Goal: Transaction & Acquisition: Book appointment/travel/reservation

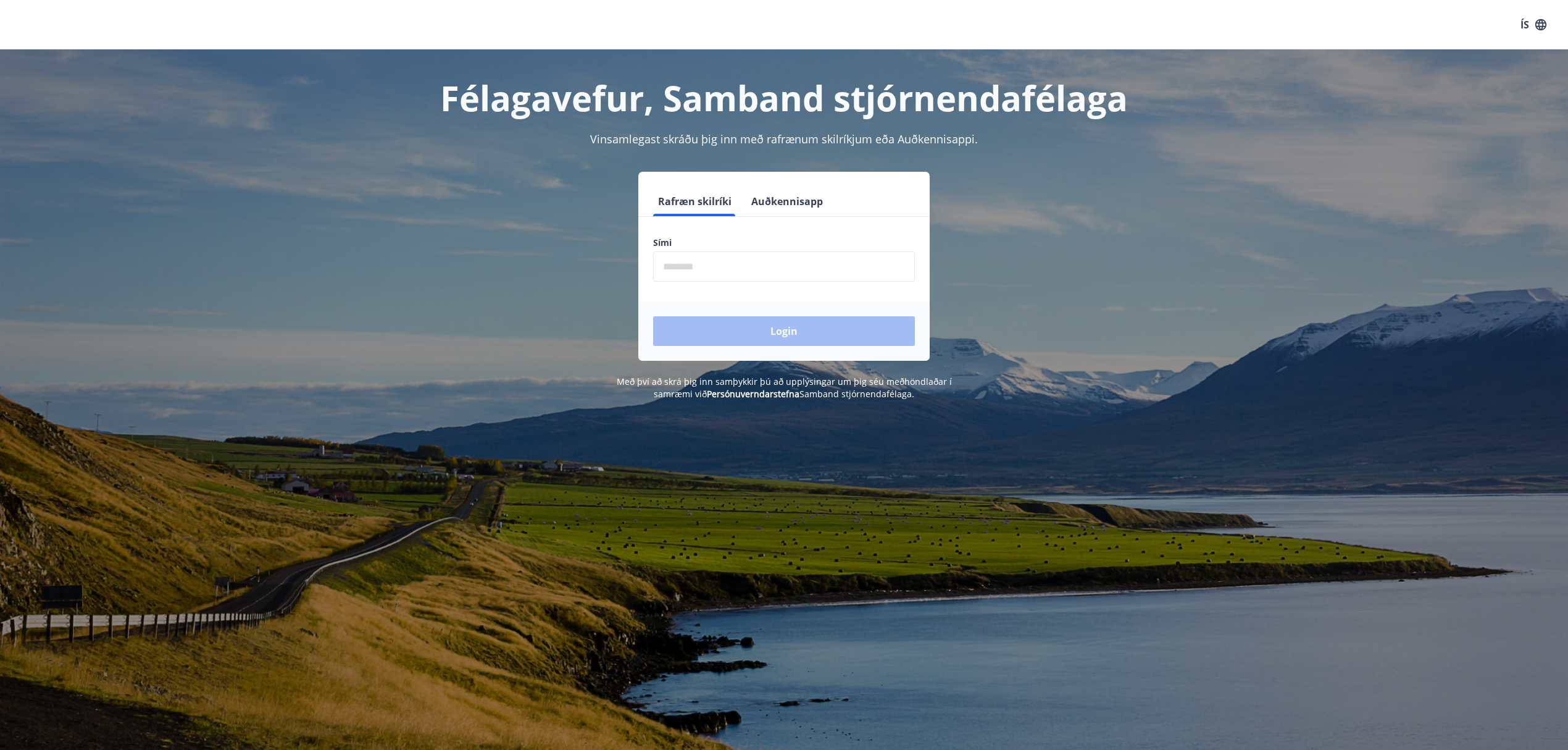
click at [769, 264] on input "phone" at bounding box center [784, 267] width 261 height 30
type input "********"
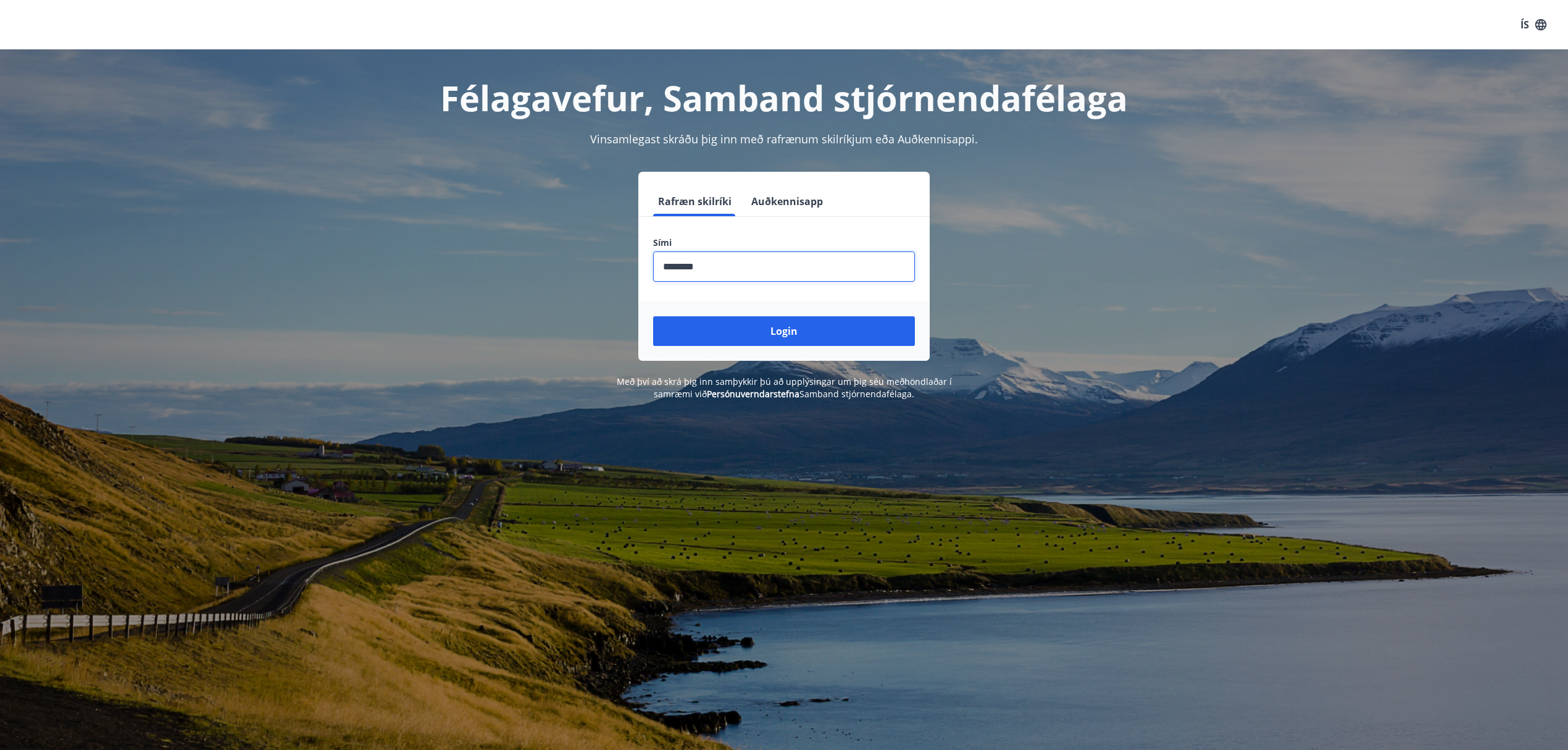
click at [786, 332] on button "Login" at bounding box center [784, 331] width 261 height 30
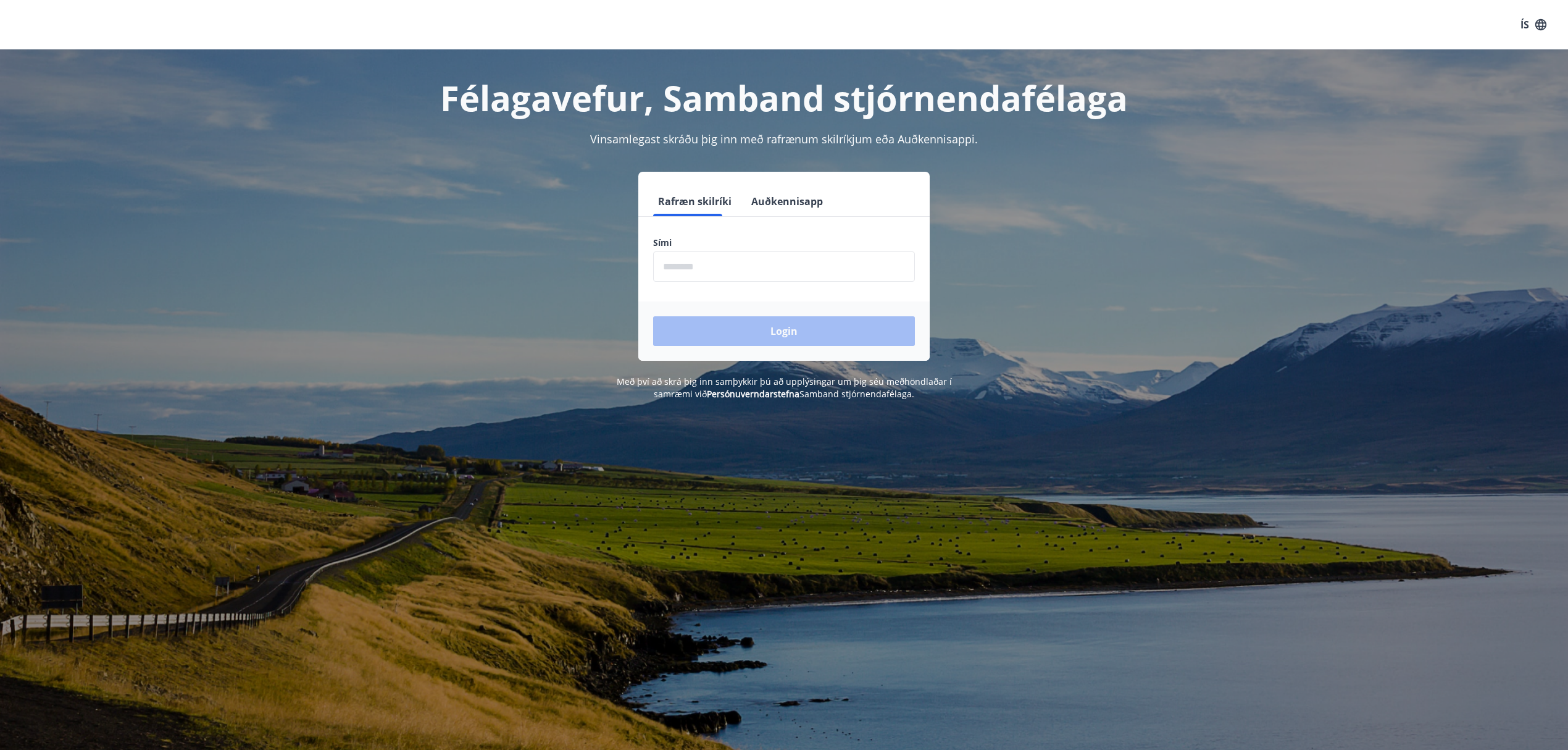
click at [799, 261] on input "phone" at bounding box center [784, 267] width 261 height 30
type input "********"
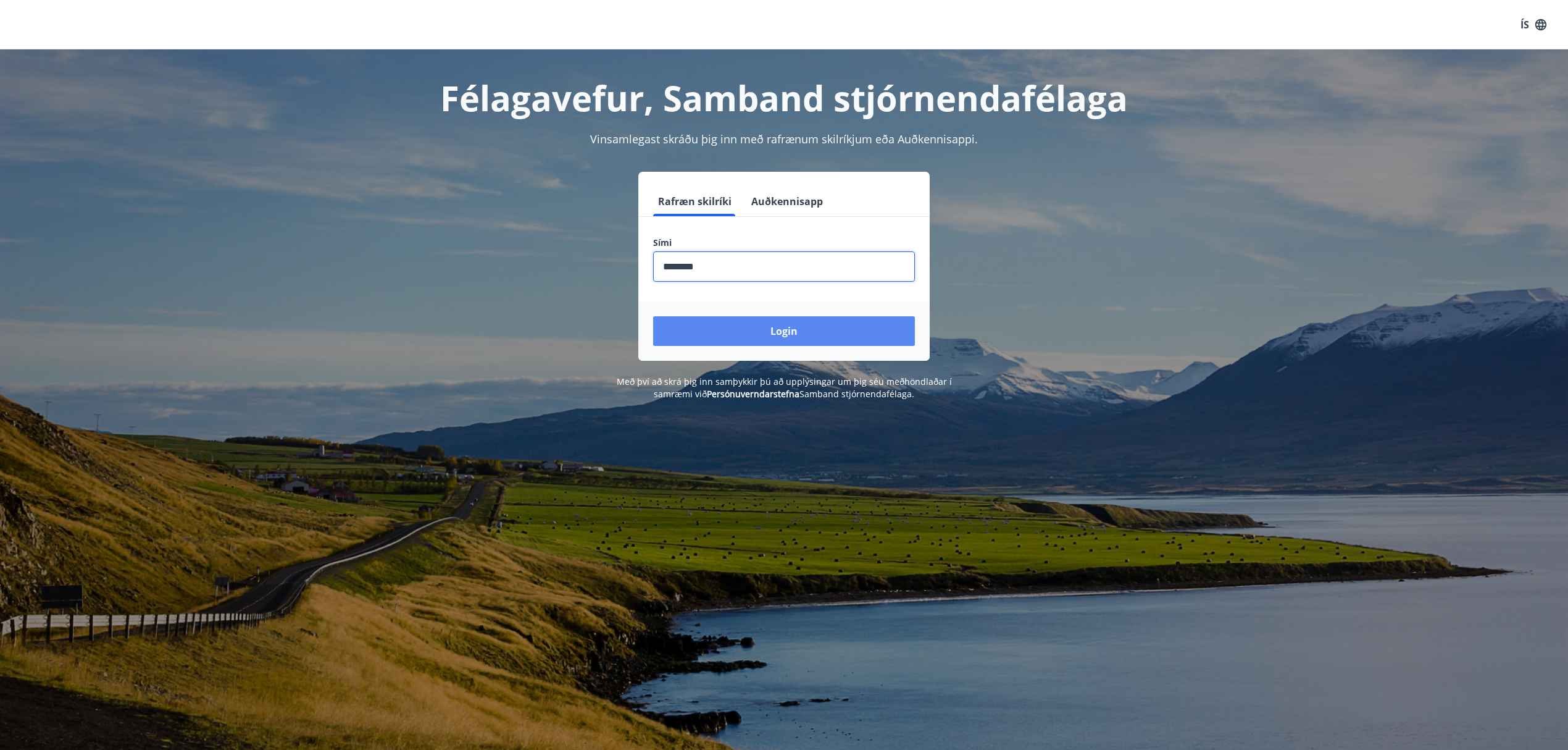
click at [783, 331] on button "Login" at bounding box center [784, 331] width 261 height 30
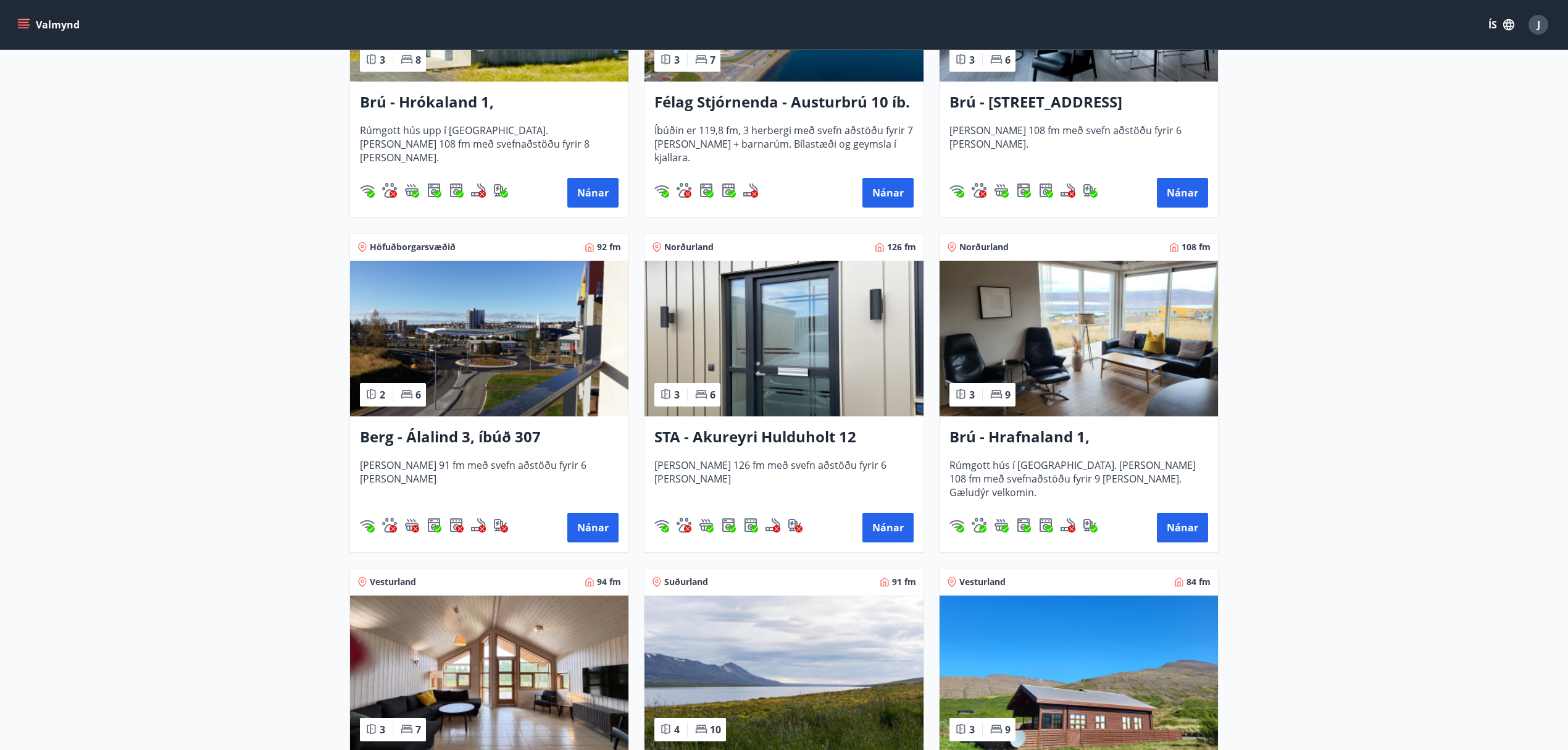
scroll to position [345, 0]
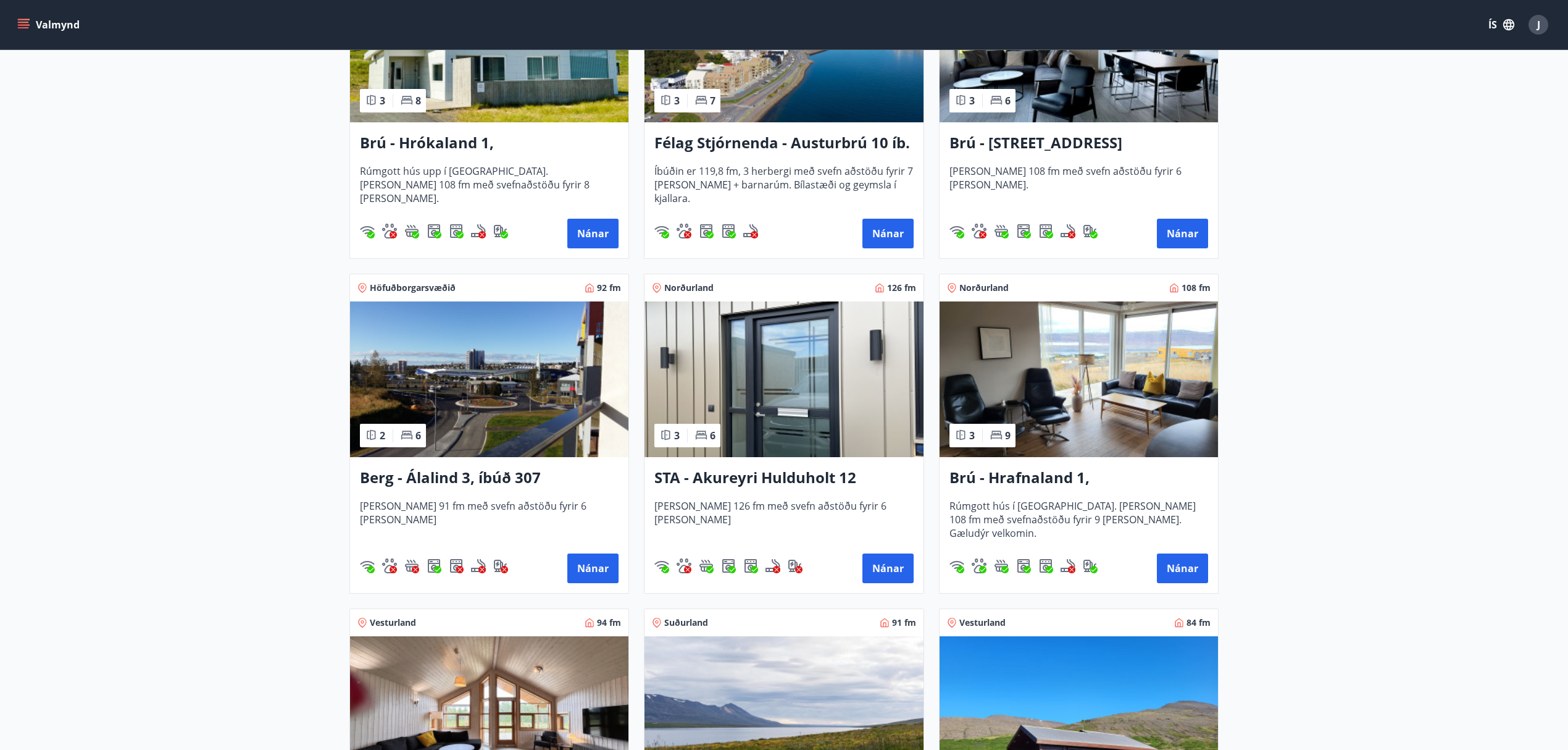
click at [1072, 479] on h3 "Brú - Hrafnaland 1, Akureyri (gæludýr velkomin)" at bounding box center [1079, 478] width 259 height 22
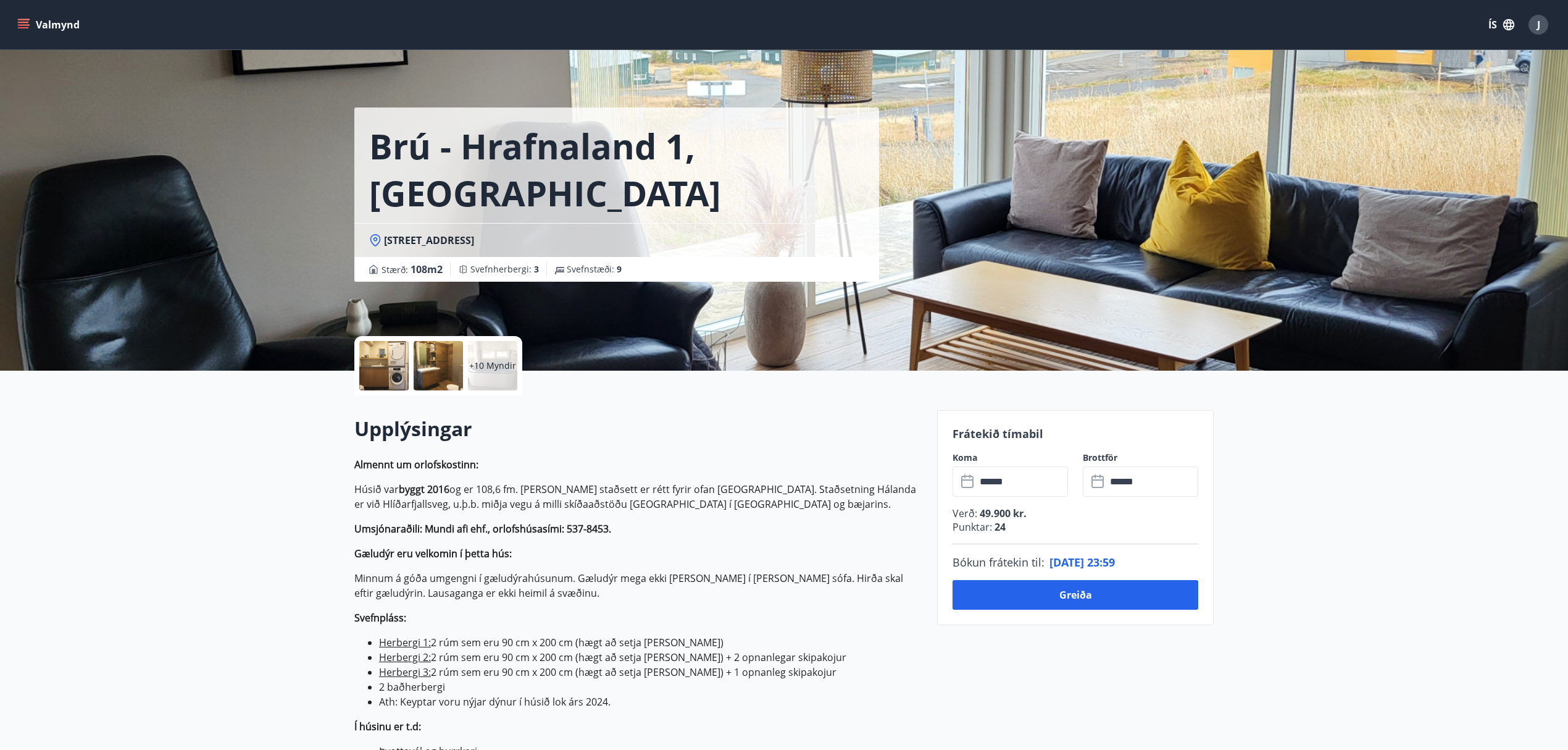
click at [479, 356] on div "+10 Myndir" at bounding box center [493, 366] width 50 height 50
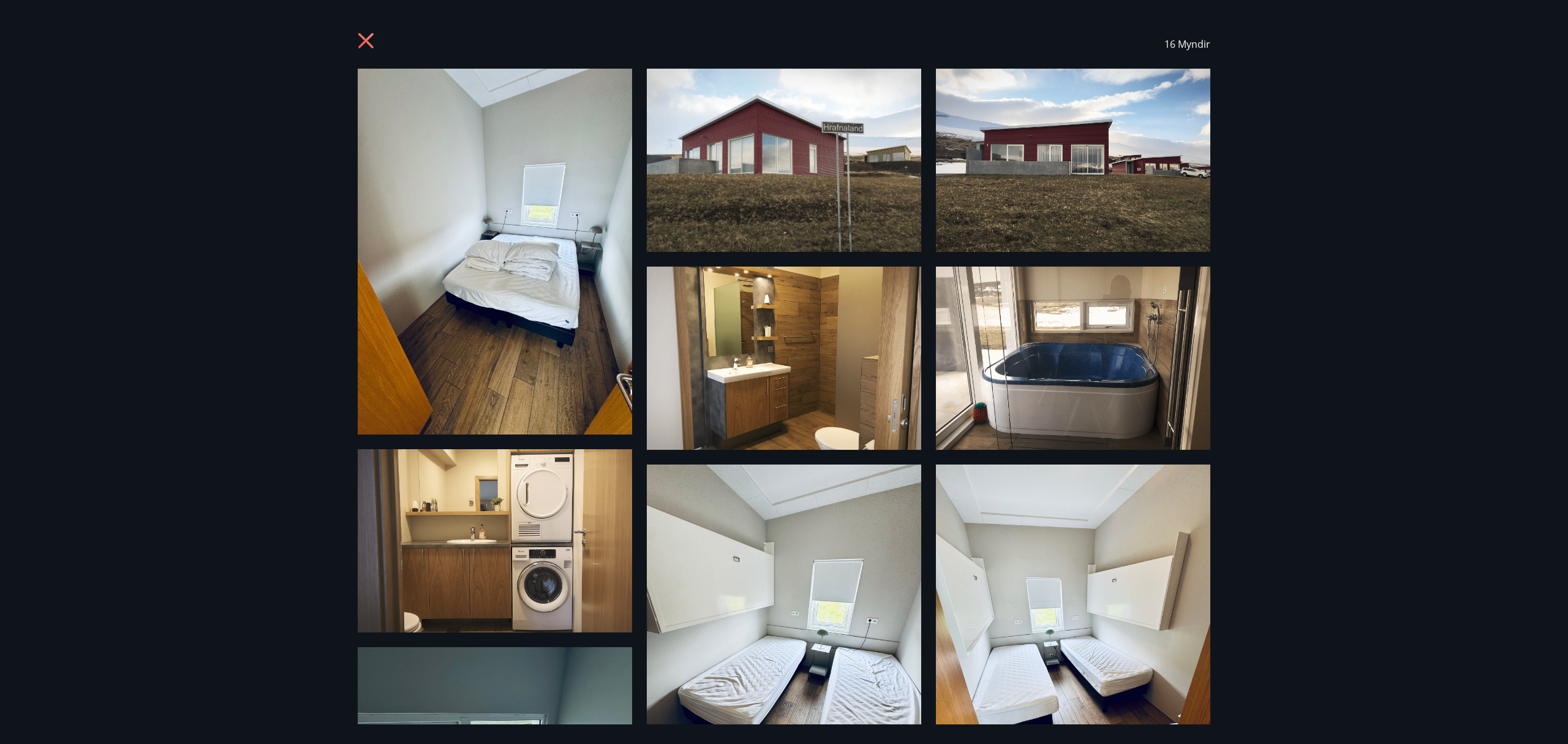
click at [374, 40] on icon at bounding box center [367, 42] width 20 height 20
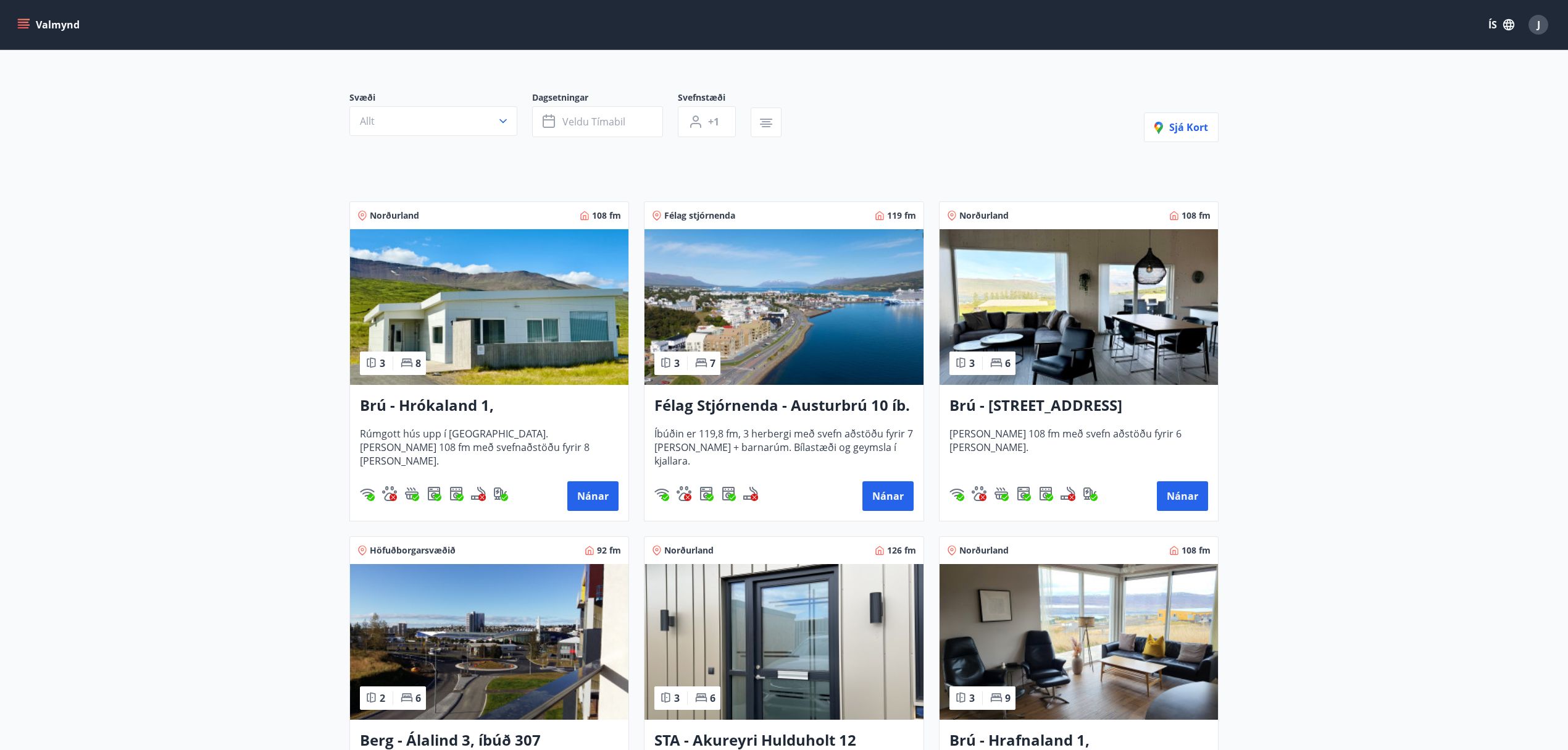
click at [1099, 406] on h3 "Brú - Hyrnuland 14, Akureyri" at bounding box center [1079, 405] width 259 height 22
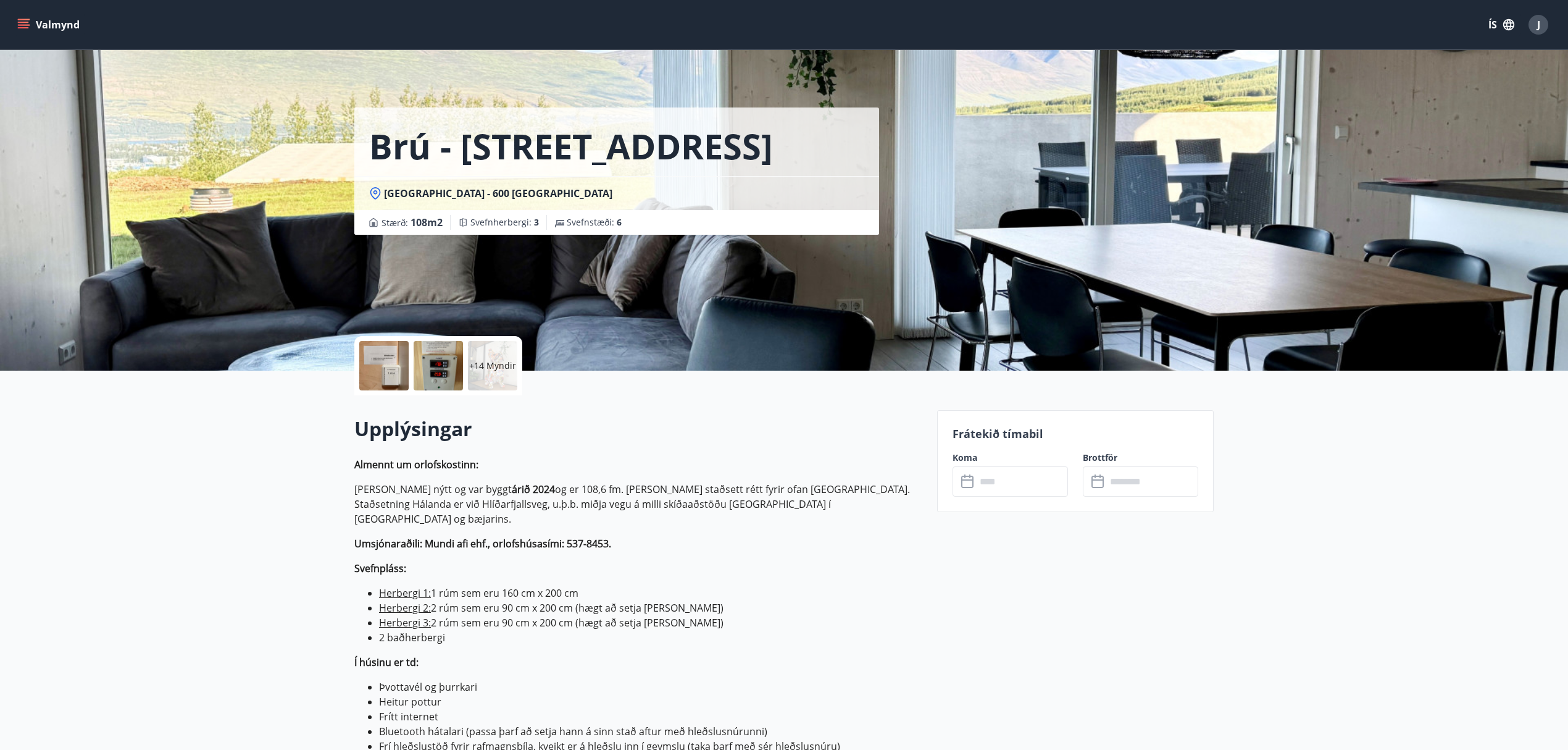
click at [491, 376] on div "+14 Myndir" at bounding box center [493, 366] width 50 height 50
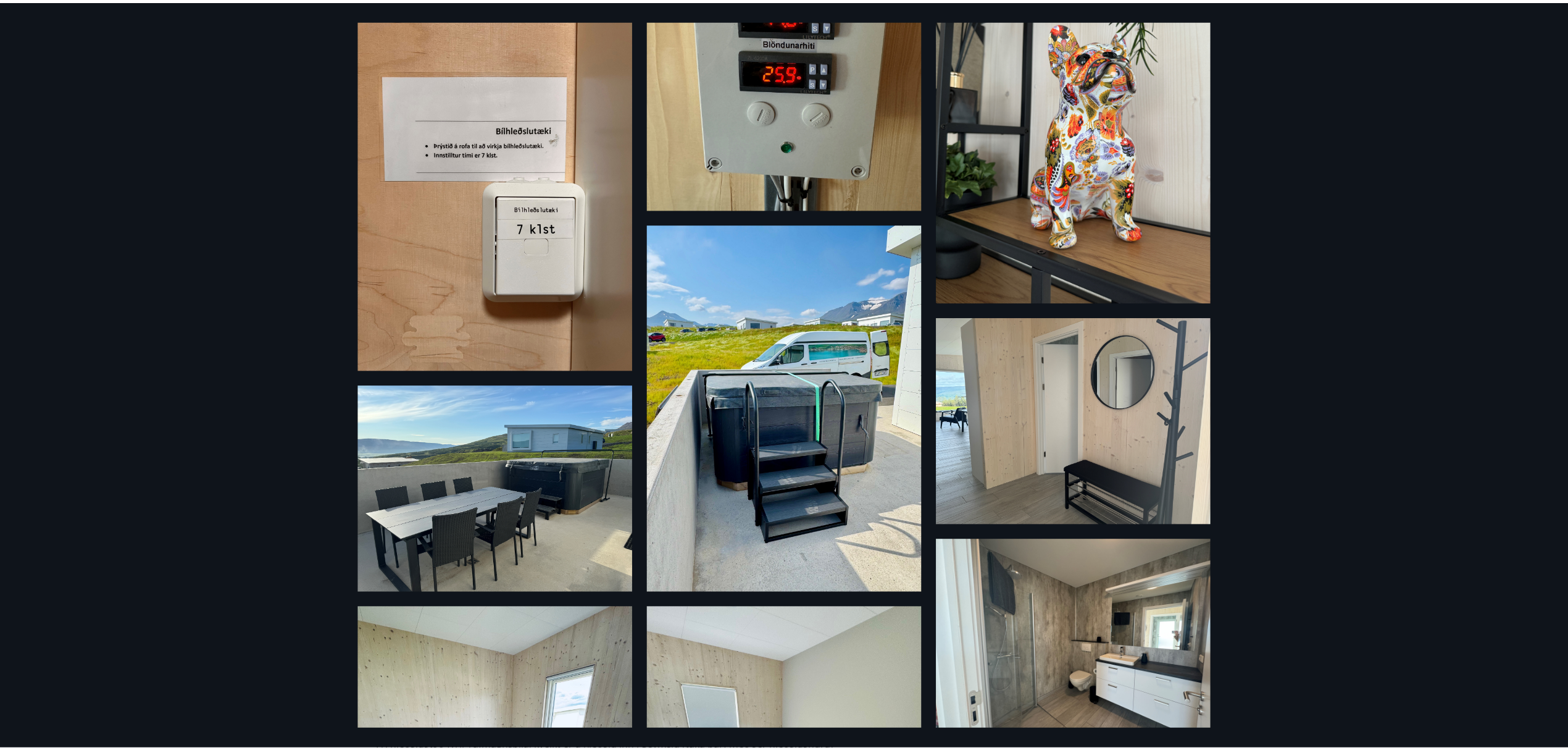
scroll to position [590, 0]
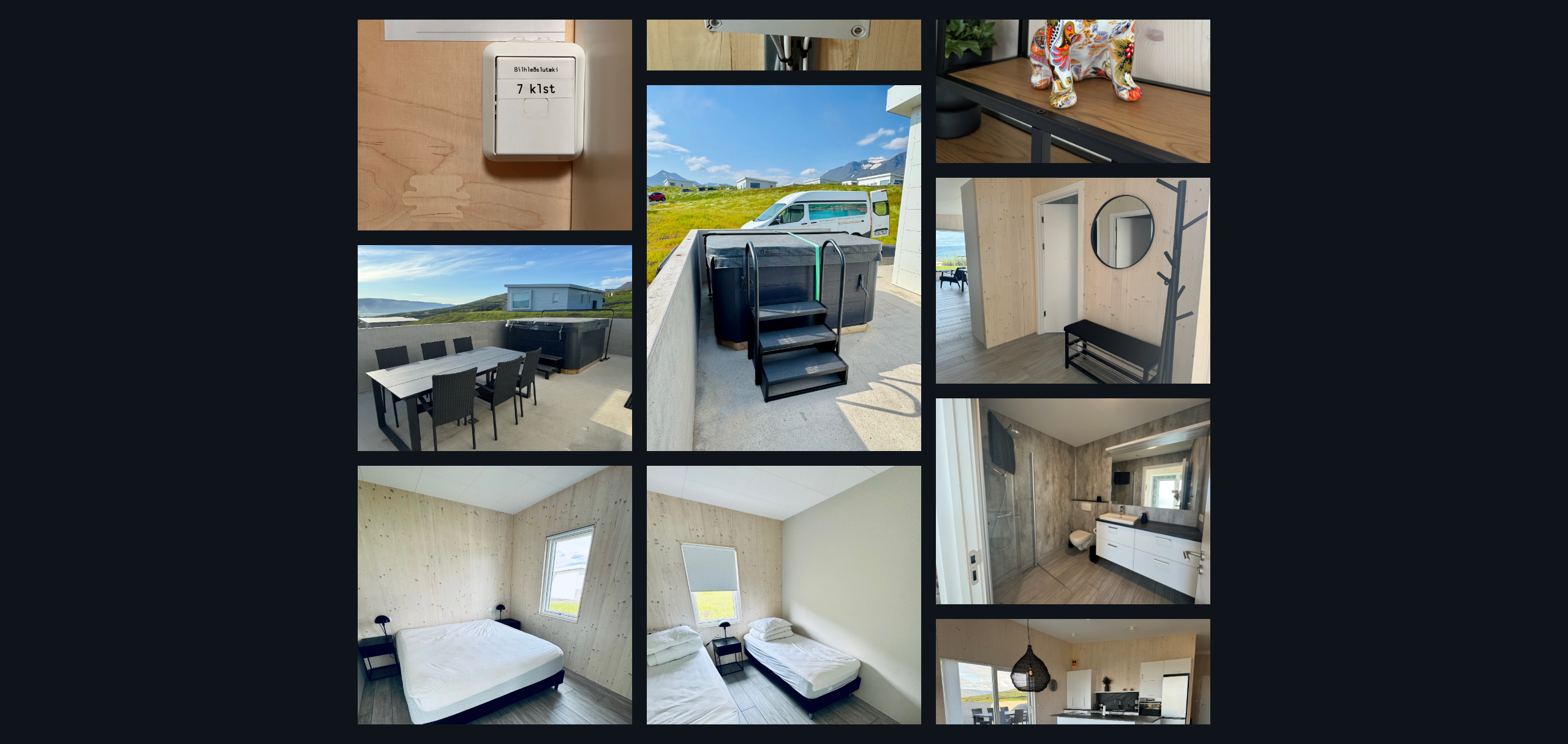
click at [1432, 158] on div "20 Myndir" at bounding box center [784, 372] width 1568 height 744
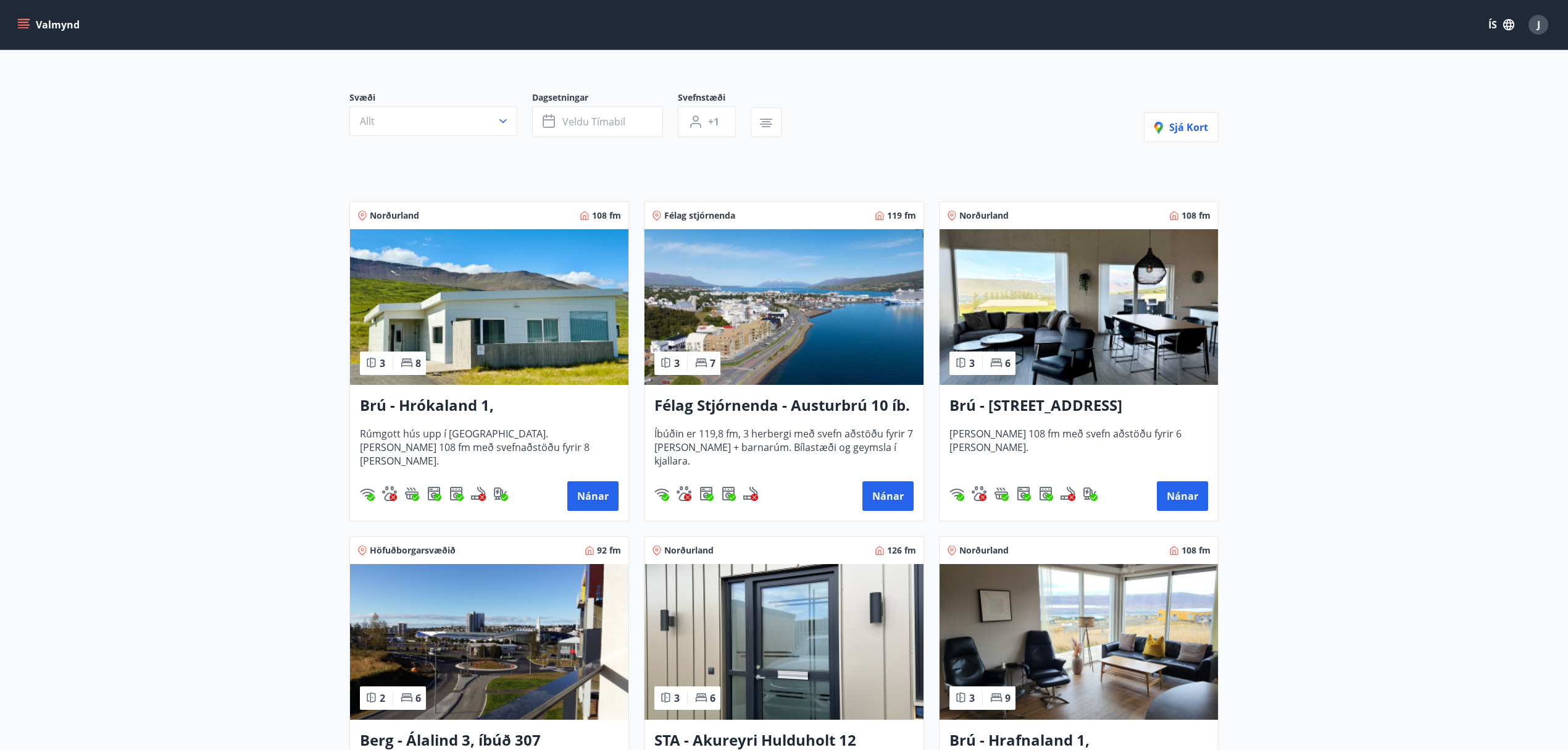
click at [445, 405] on h3 "Brú - Hrókaland 1, Akureyri" at bounding box center [490, 405] width 259 height 22
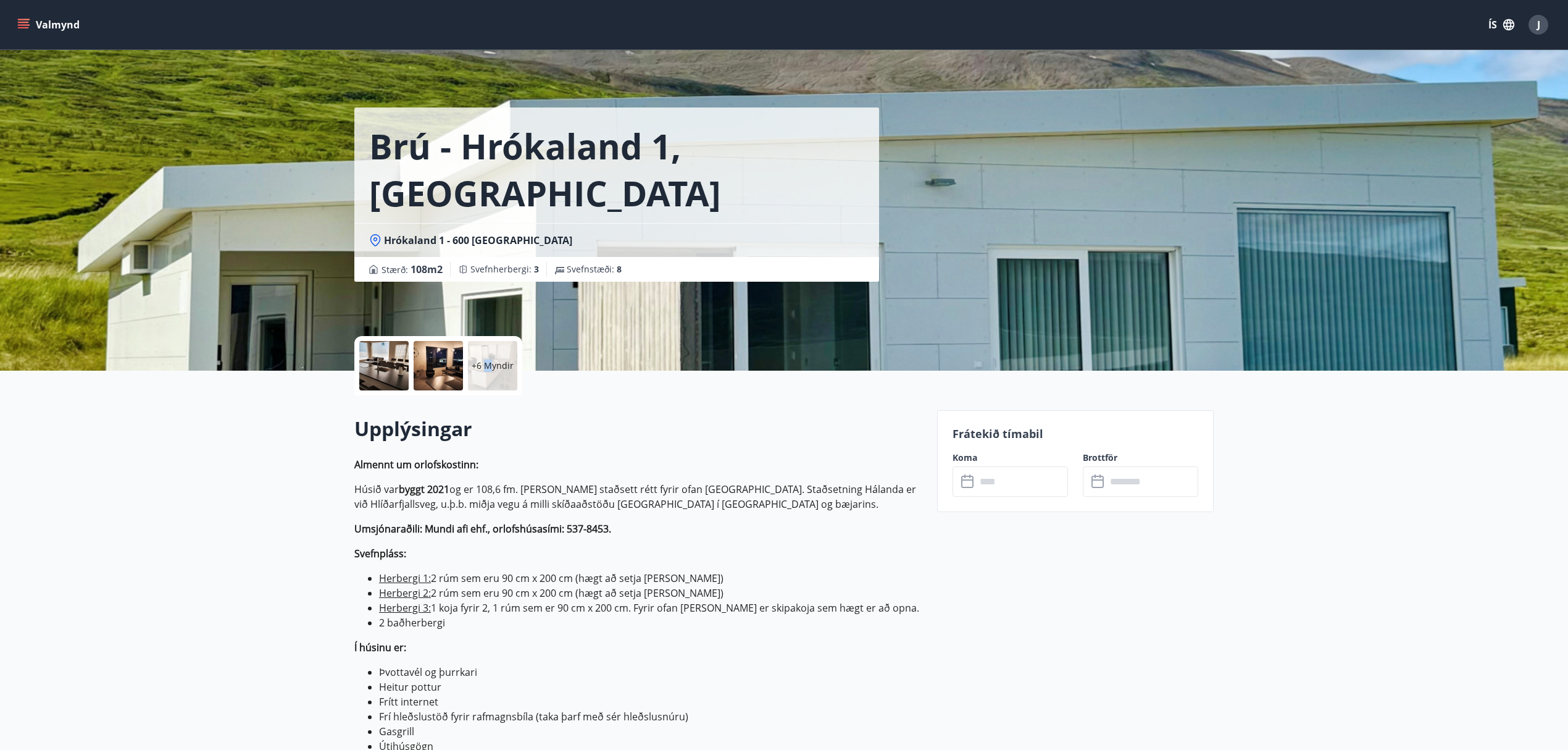
click at [488, 374] on div "+6 Myndir" at bounding box center [493, 366] width 50 height 50
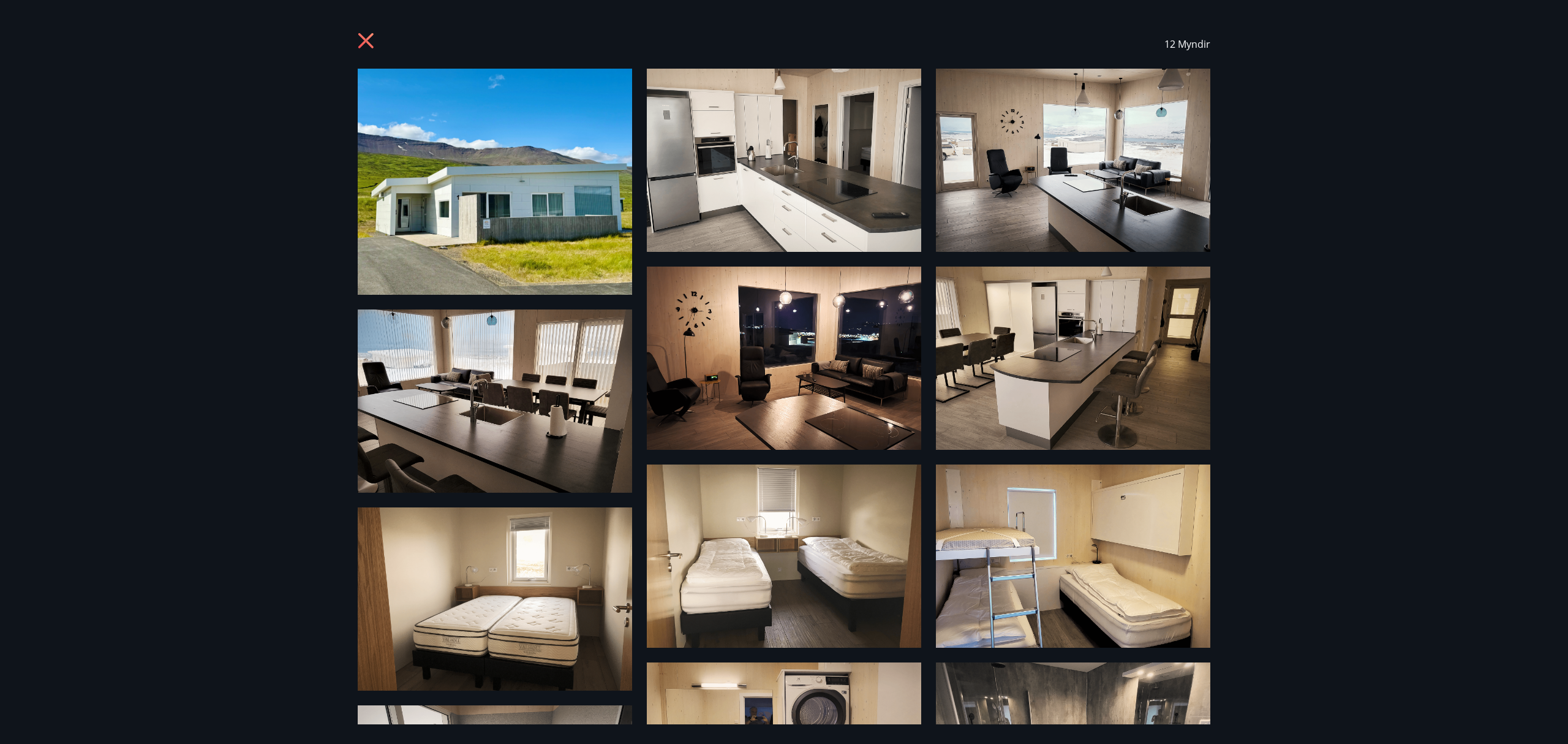
click at [368, 33] on icon at bounding box center [367, 42] width 20 height 20
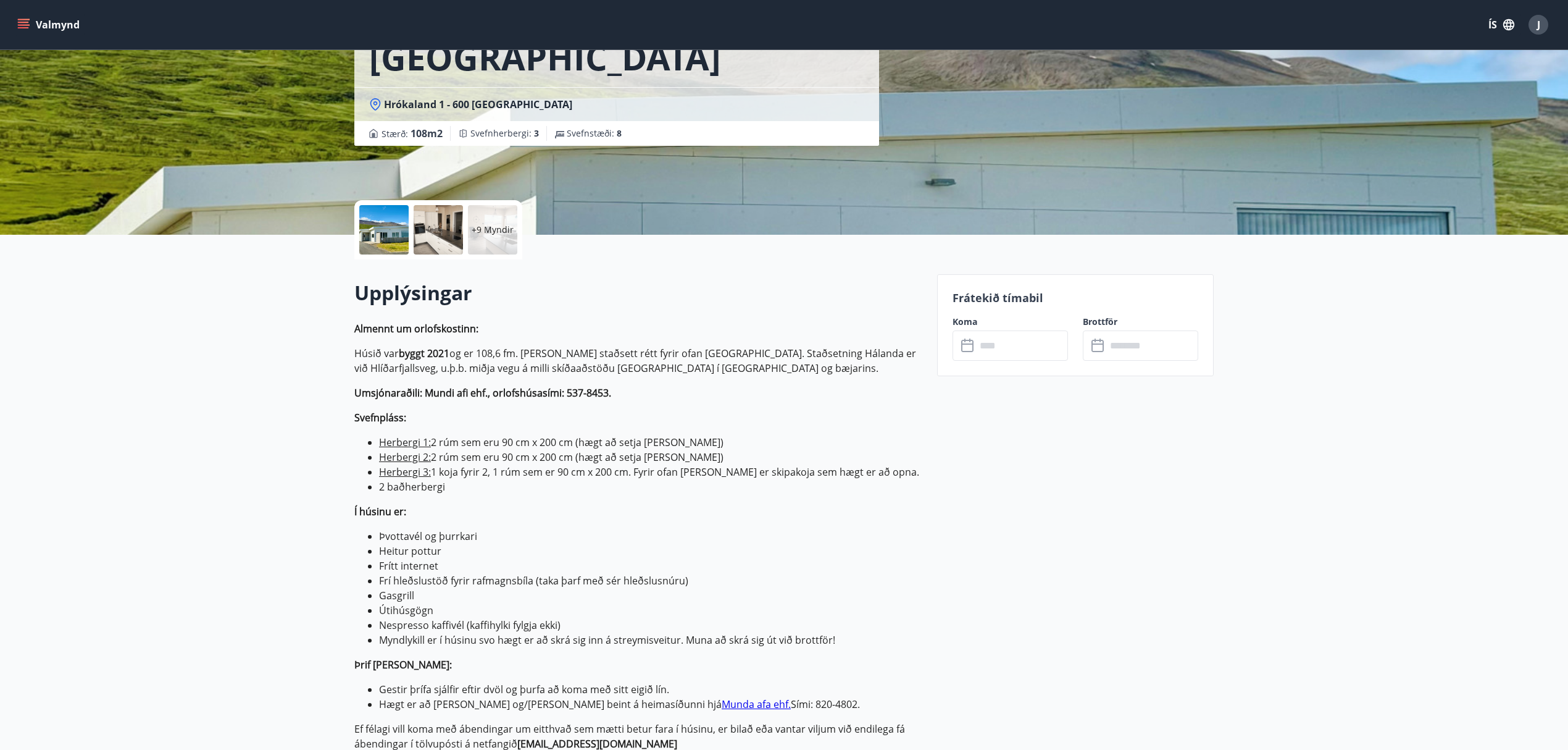
scroll to position [164, 0]
